Goal: Information Seeking & Learning: Understand process/instructions

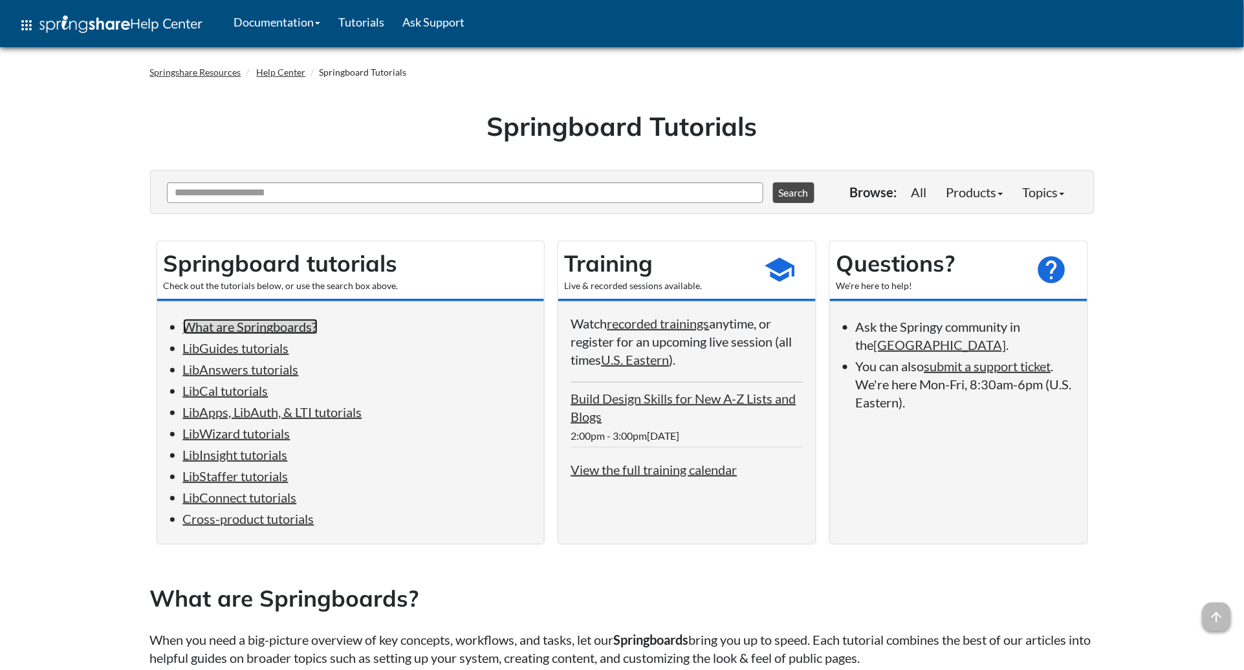
click at [256, 327] on link "What are Springboards?" at bounding box center [250, 327] width 135 height 16
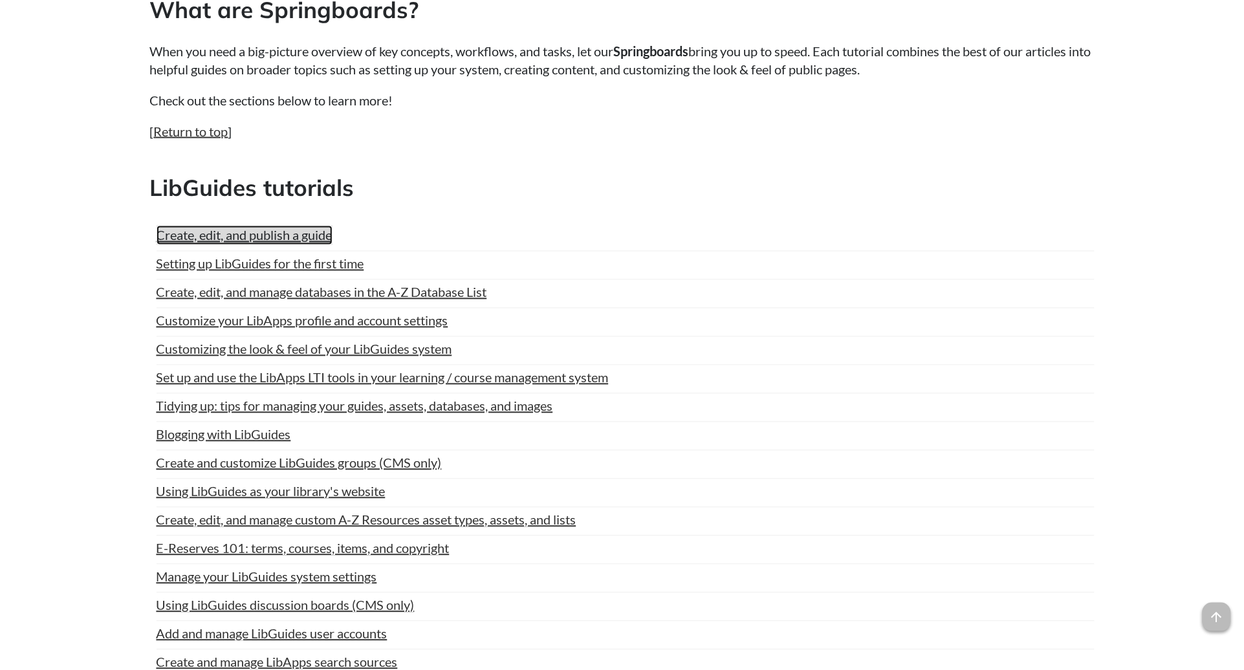
click at [249, 245] on link "Create, edit, and publish a guide" at bounding box center [245, 235] width 176 height 19
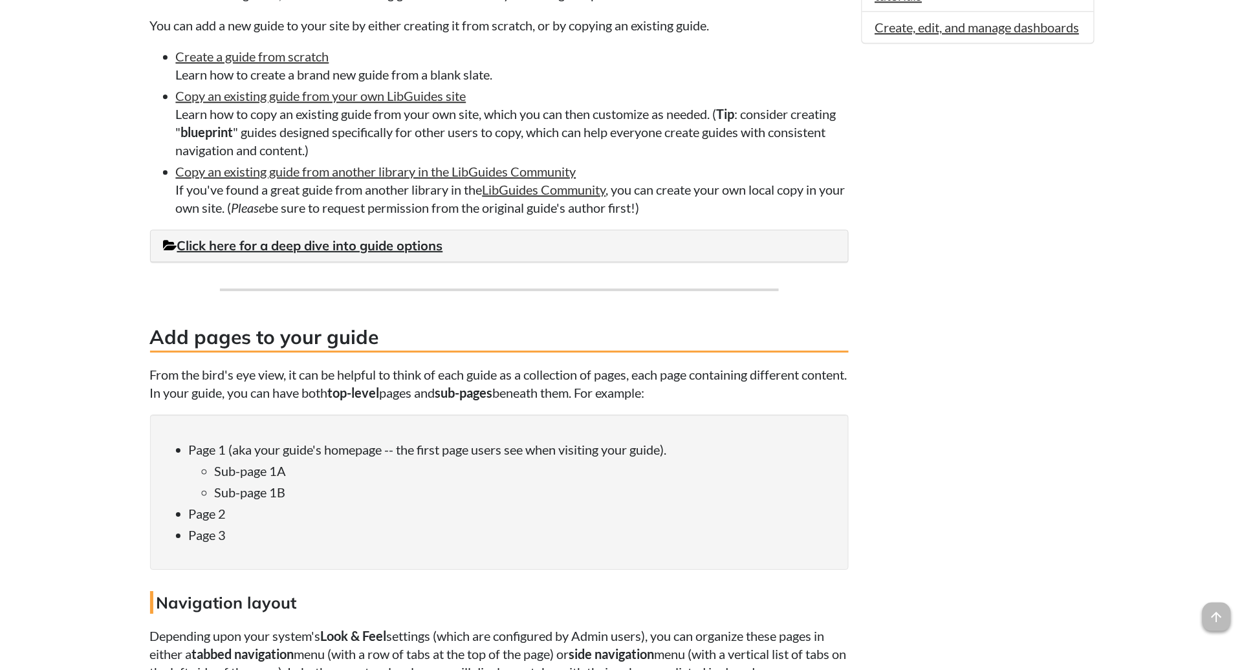
scroll to position [1051, 0]
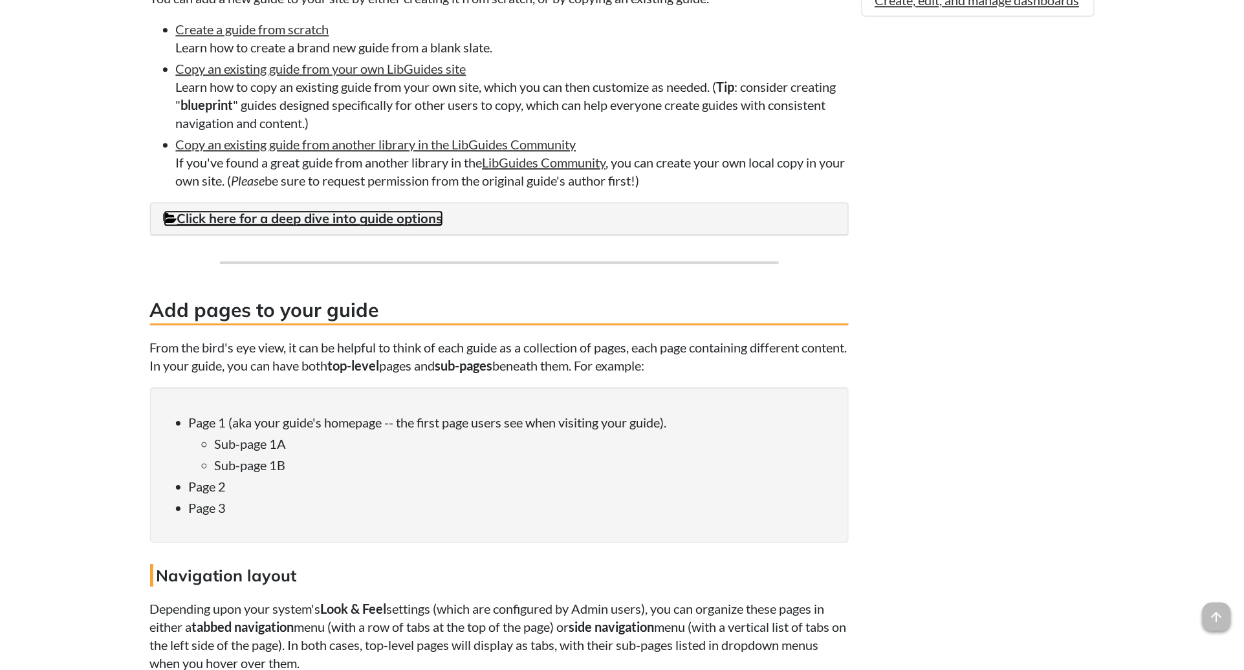
click at [331, 220] on link "Click here for a deep dive into guide options" at bounding box center [304, 218] width 280 height 16
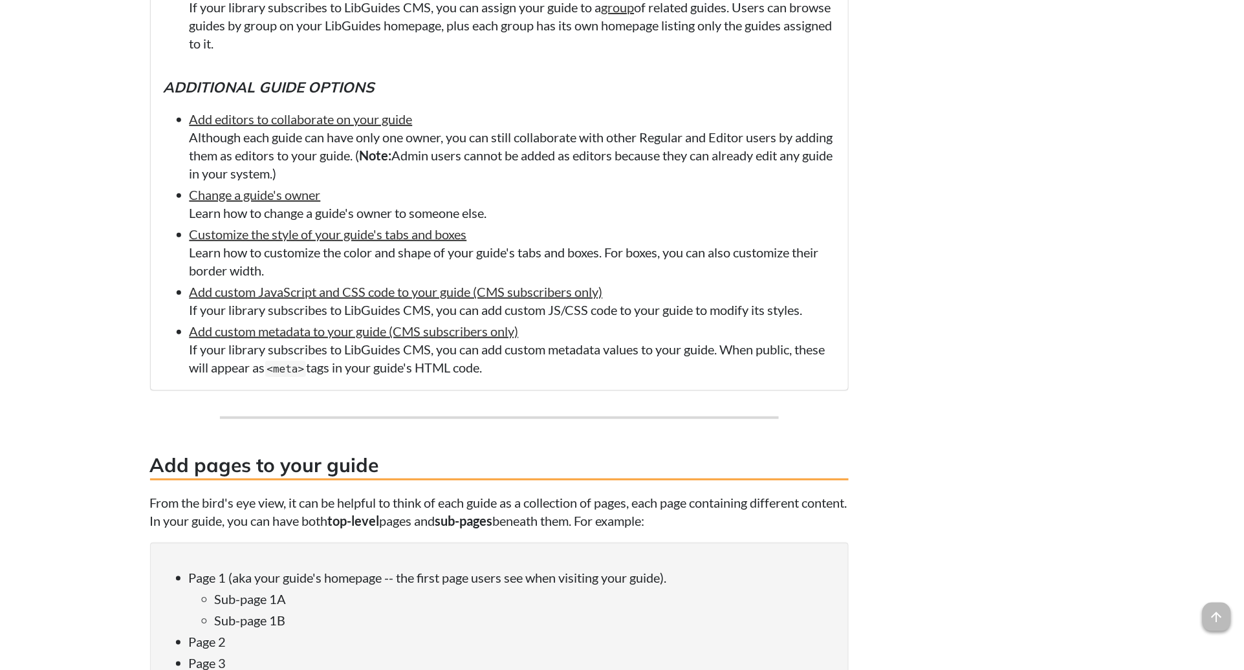
scroll to position [2022, 0]
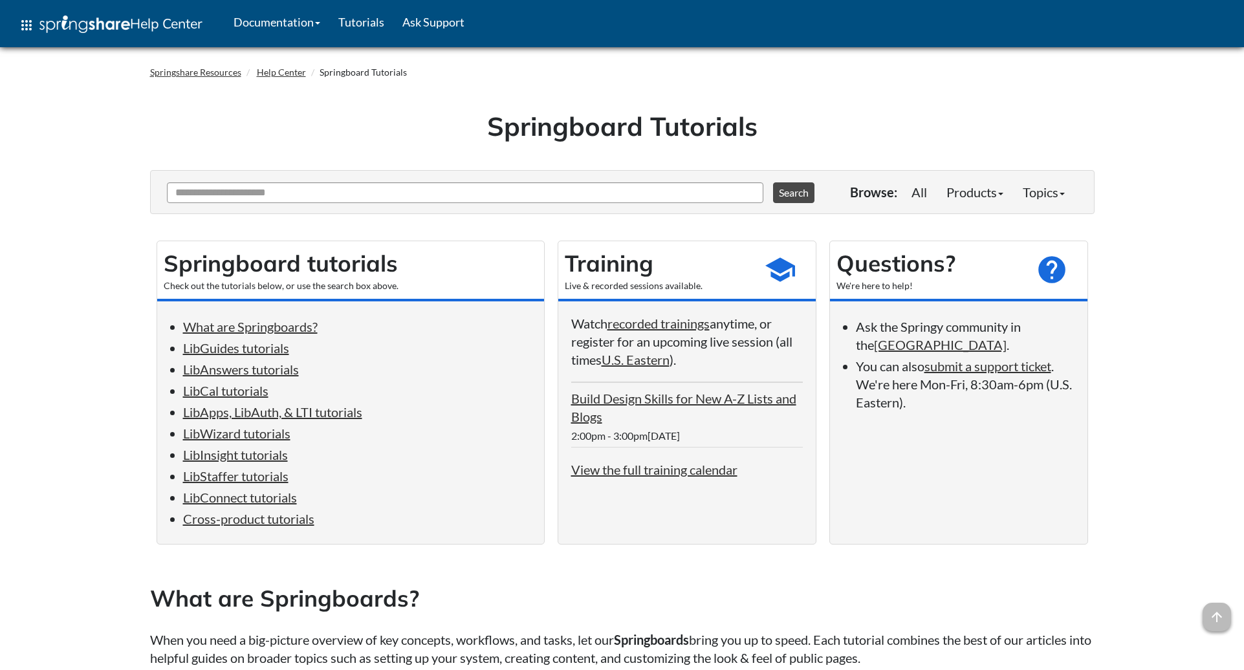
scroll to position [587, 0]
click at [290, 25] on link "Documentation" at bounding box center [277, 22] width 105 height 32
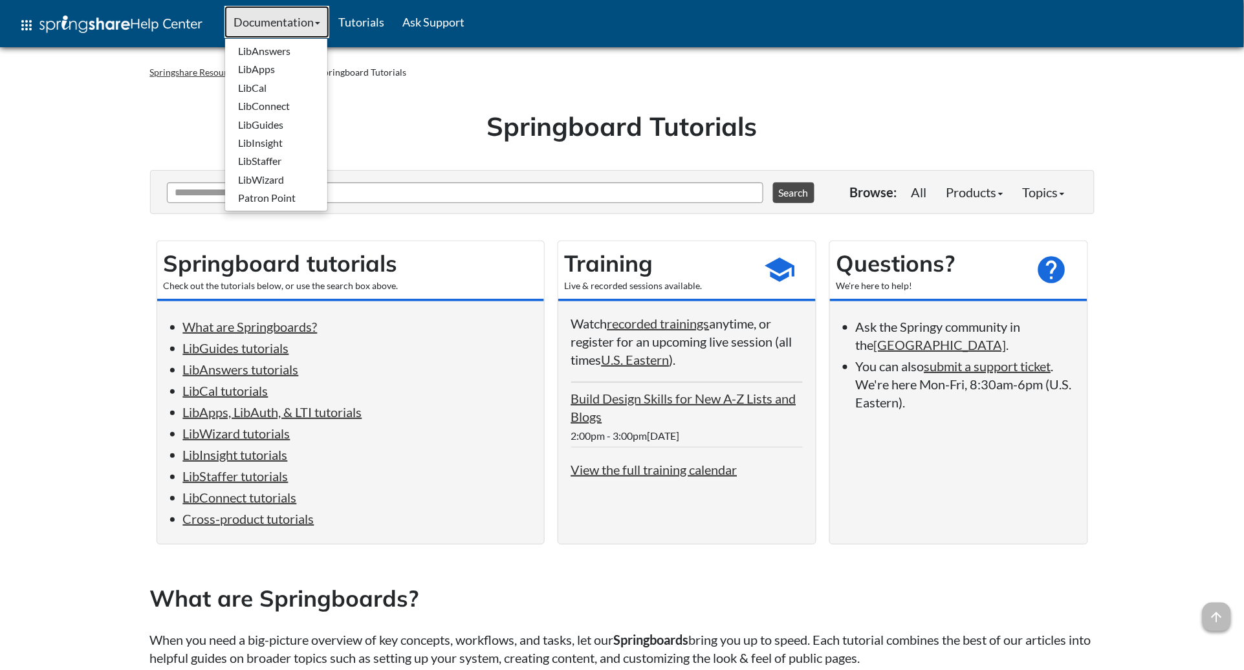
click at [290, 25] on link "Documentation" at bounding box center [277, 22] width 105 height 32
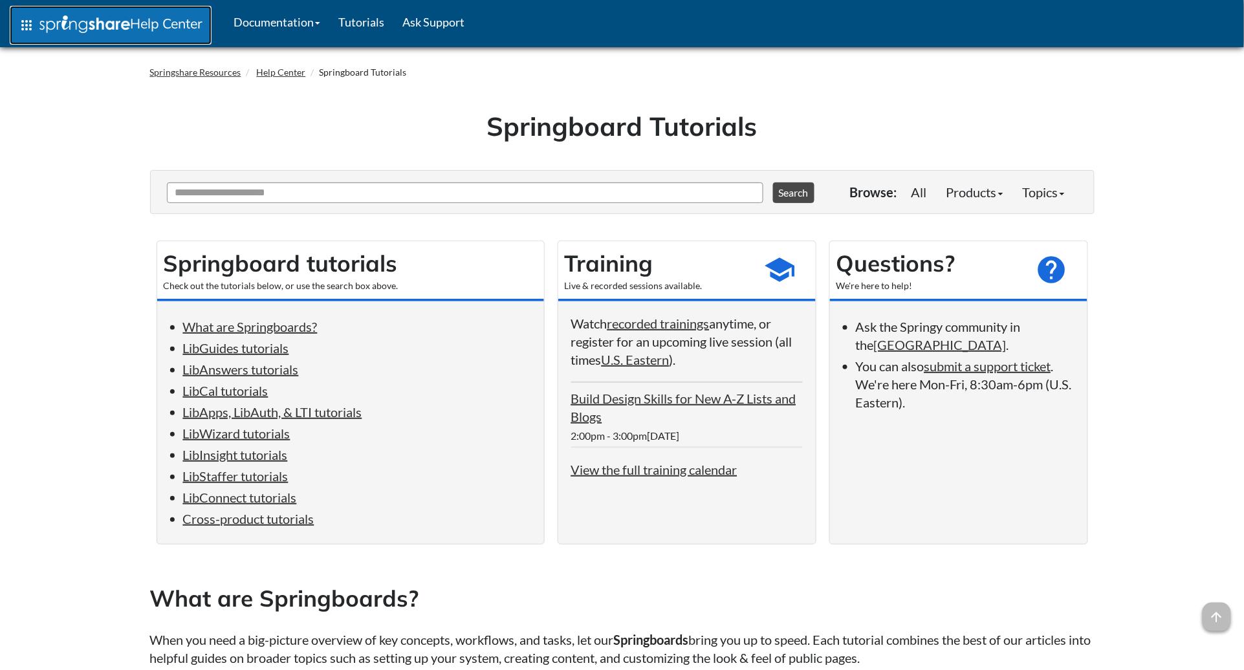
click at [167, 26] on span "Help Center" at bounding box center [166, 23] width 72 height 17
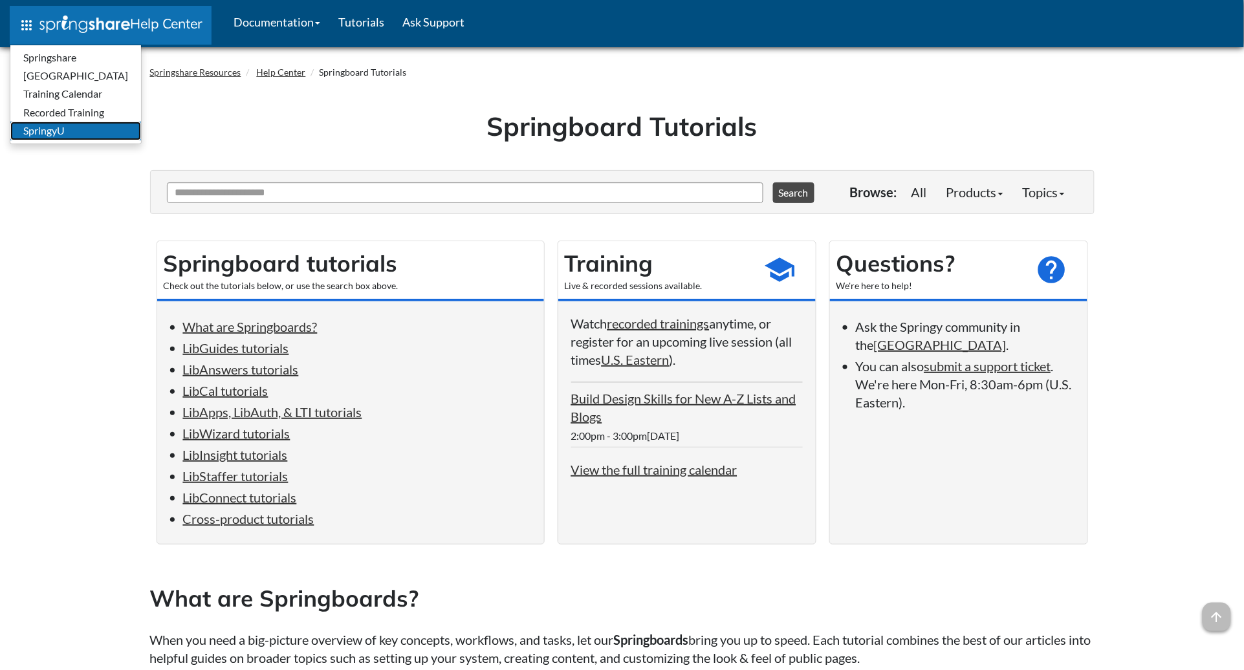
click at [53, 133] on link "SpringyU" at bounding box center [75, 131] width 131 height 18
